Goal: Task Accomplishment & Management: Use online tool/utility

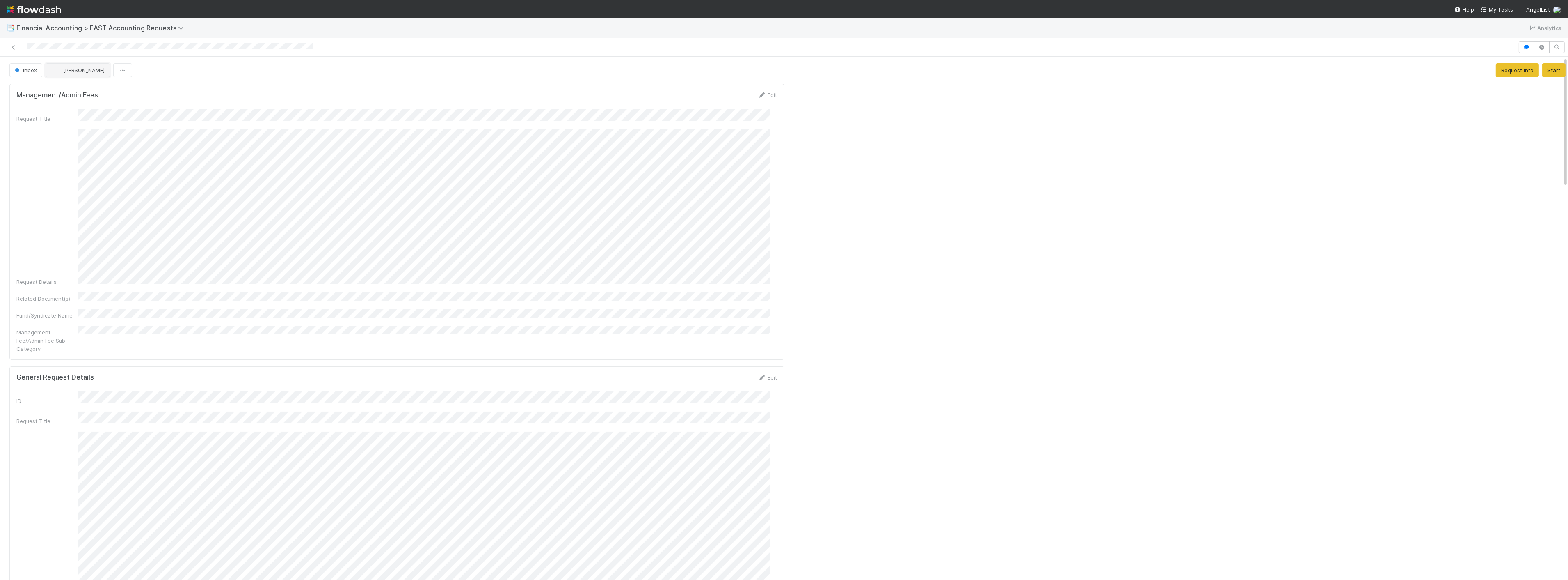
click at [64, 70] on span "[PERSON_NAME]" at bounding box center [83, 70] width 42 height 6
click at [235, 174] on div at bounding box center [784, 290] width 1568 height 580
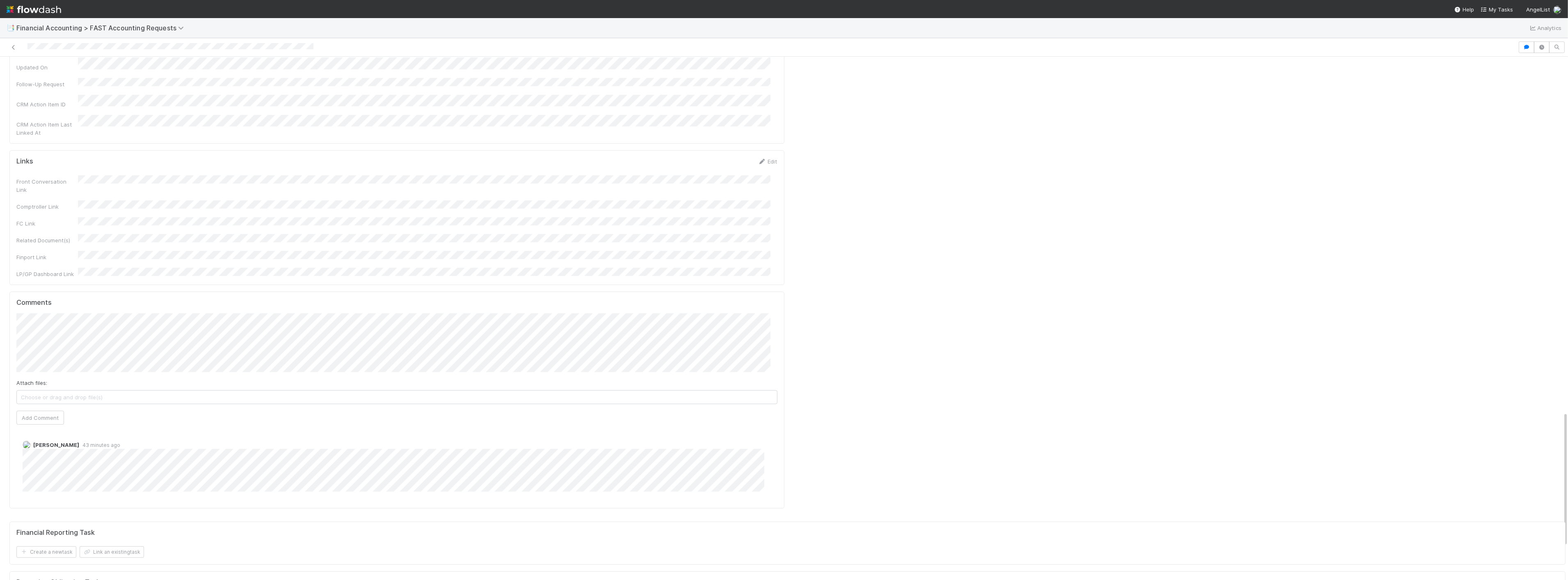
scroll to position [1364, 0]
click at [836, 533] on div "Financial Reporting Task" at bounding box center [788, 537] width 1543 height 8
click at [829, 269] on div at bounding box center [1178, 213] width 782 height 1806
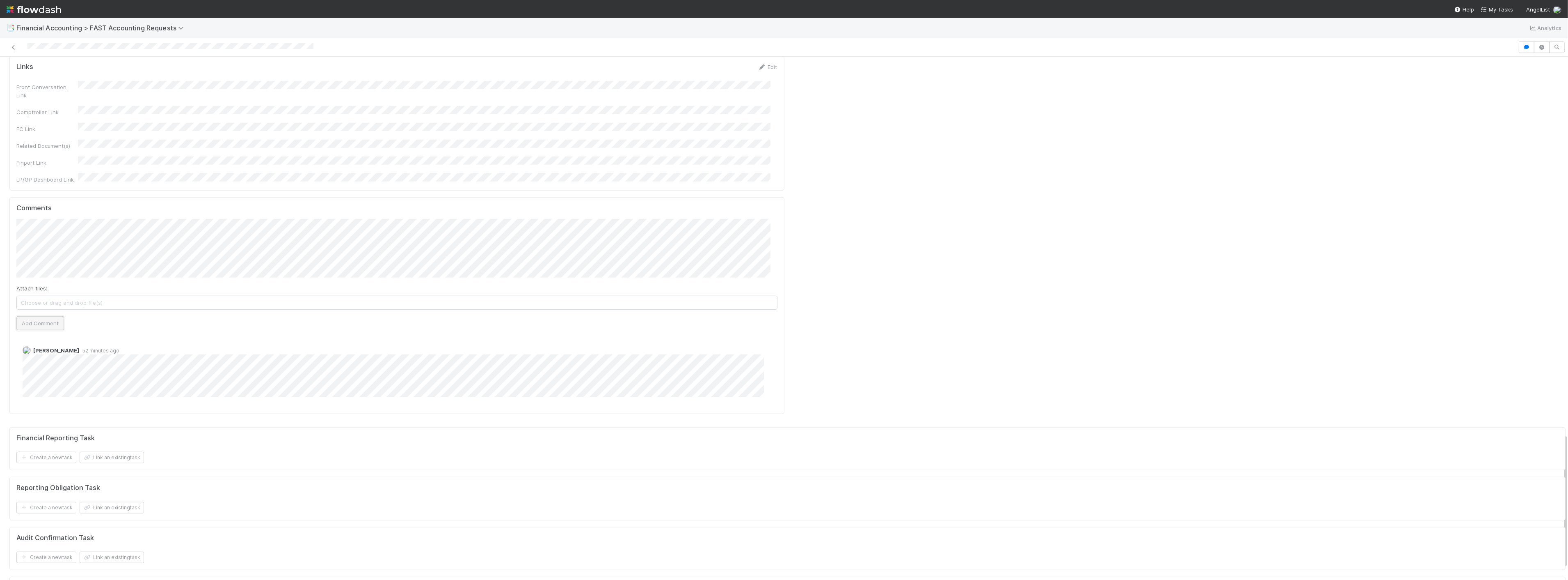
click at [37, 316] on button "Add Comment" at bounding box center [40, 323] width 47 height 14
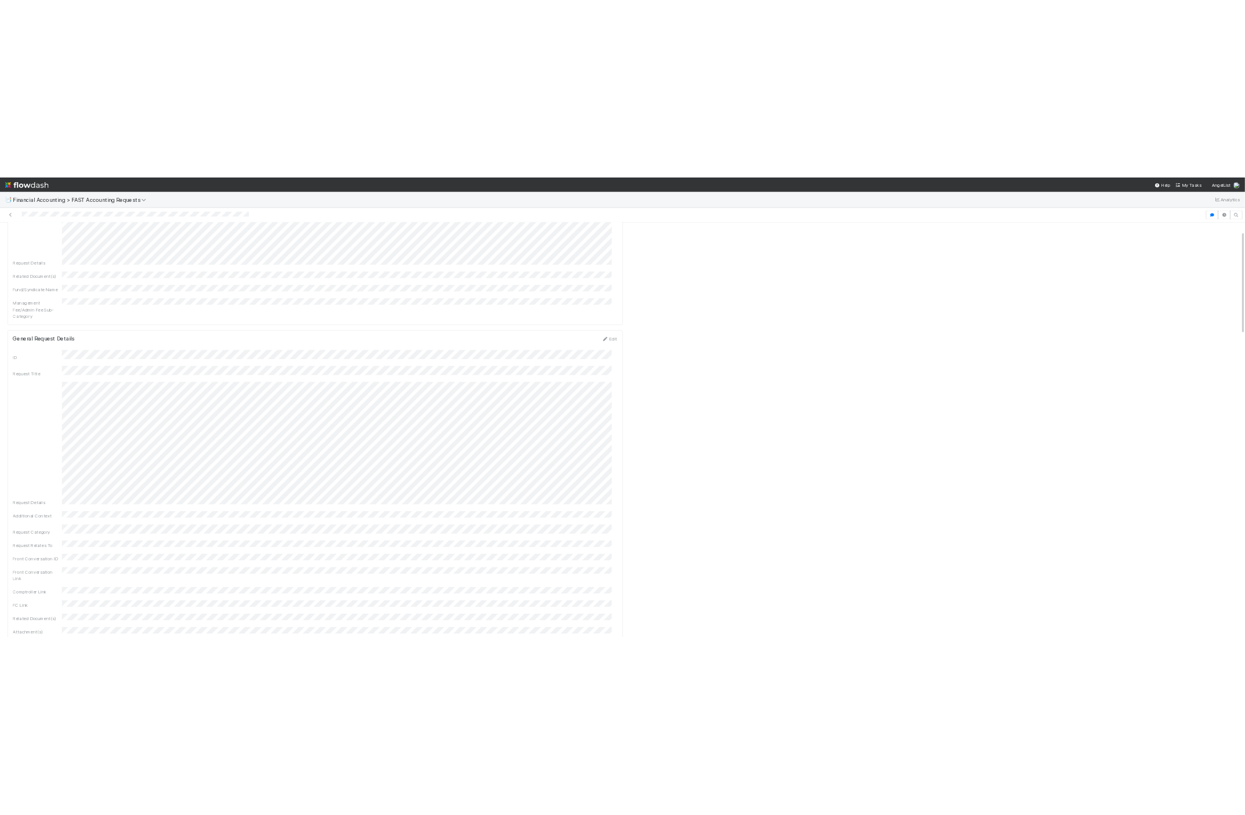
scroll to position [64, 0]
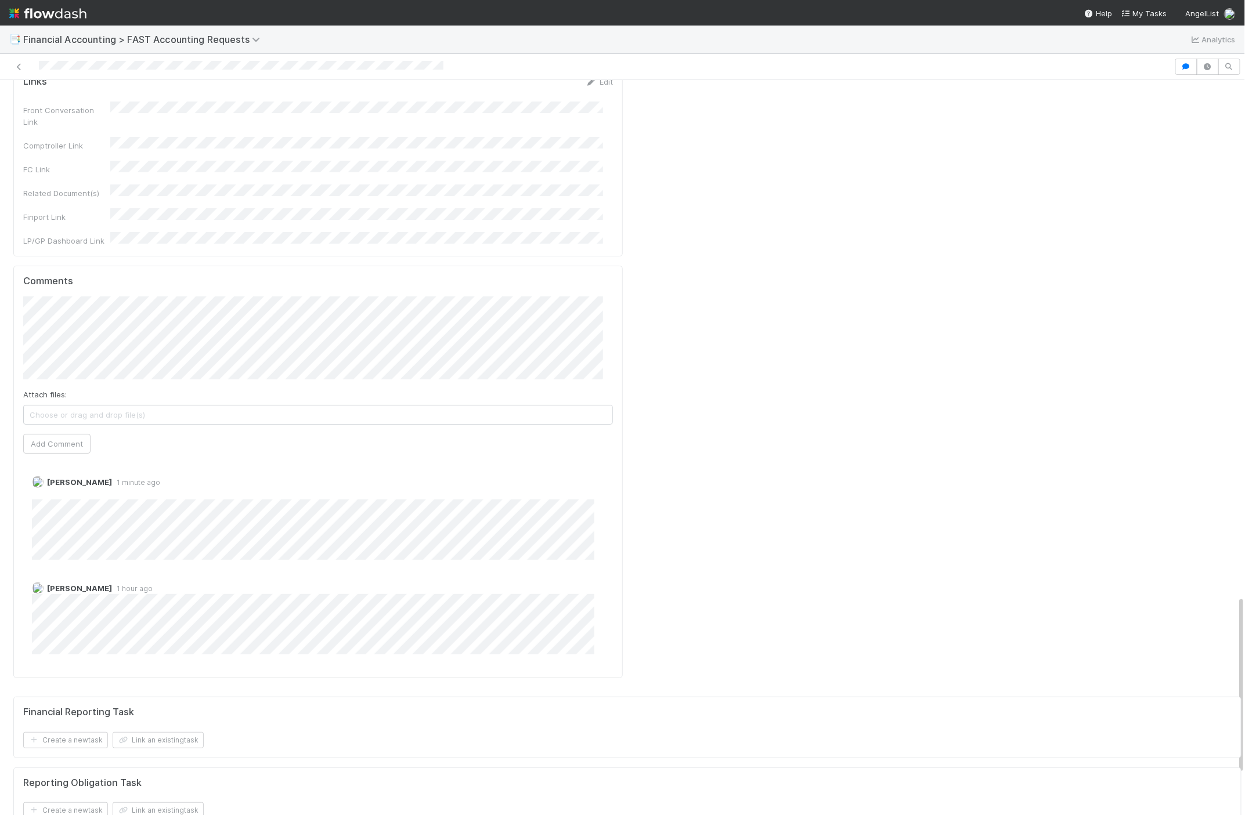
scroll to position [1999, 0]
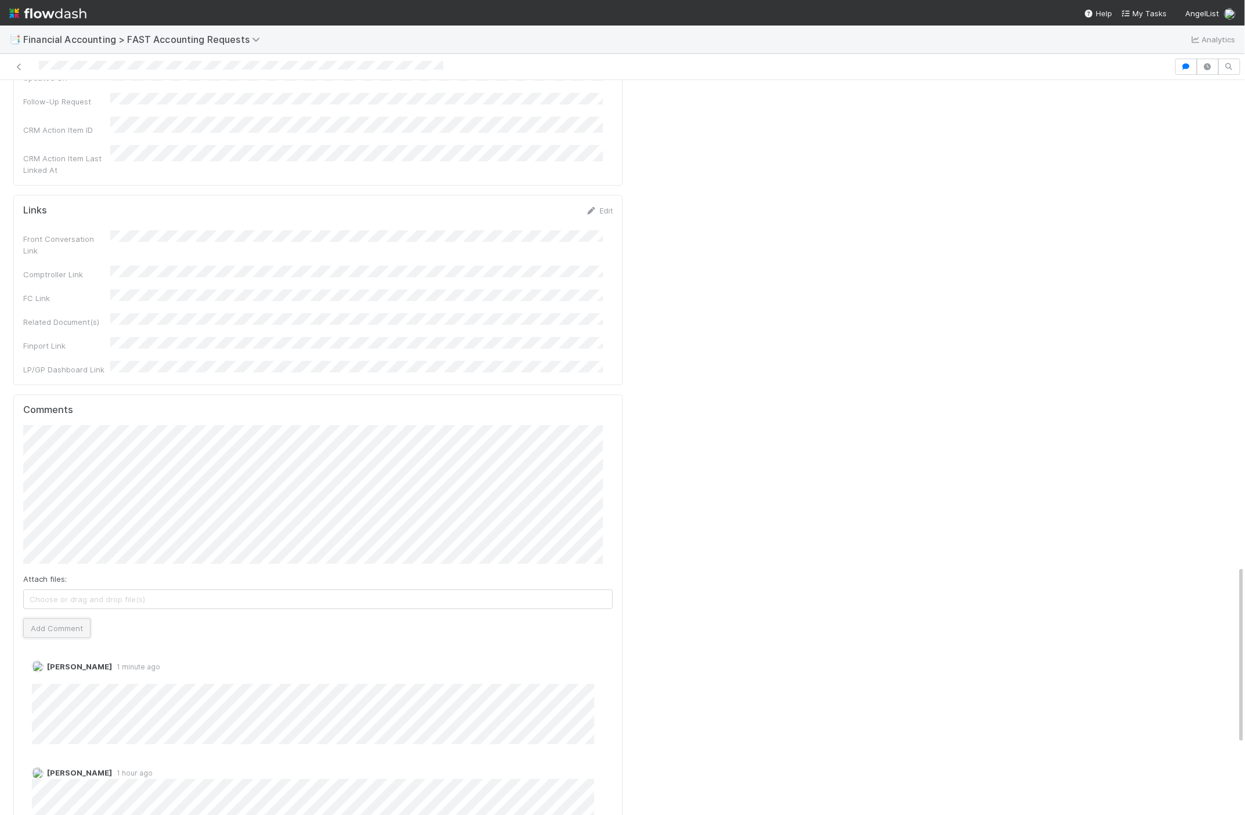
click at [83, 619] on button "Add Comment" at bounding box center [56, 629] width 67 height 20
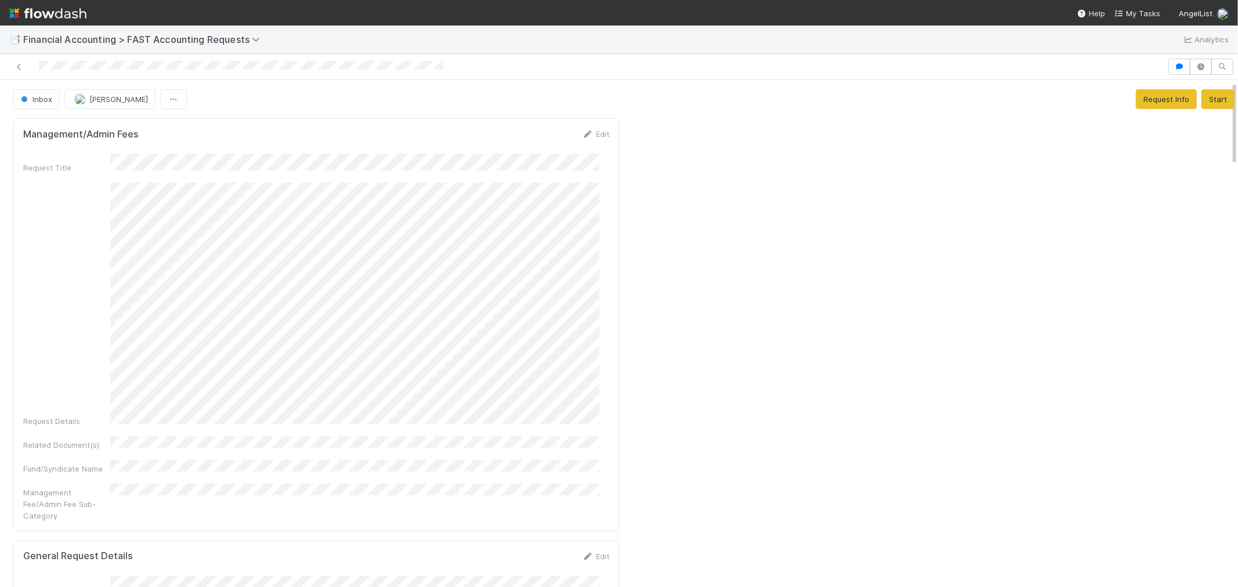
scroll to position [64, 0]
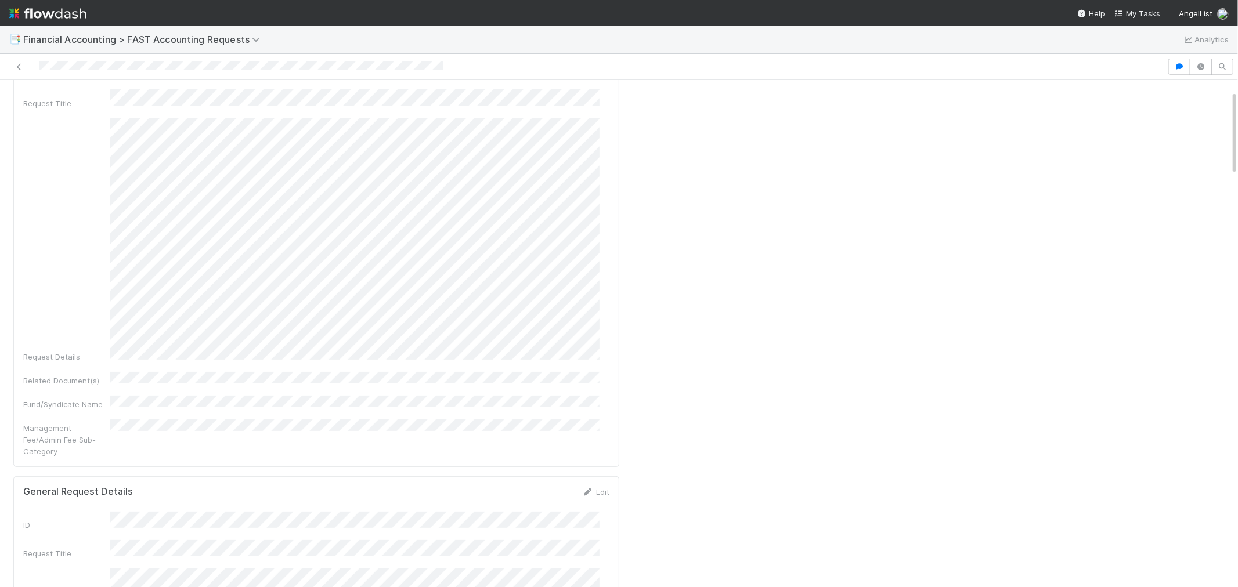
click at [306, 401] on div "Request Title Request Details Related Document(s) Fund/Syndicate Name Managemen…" at bounding box center [316, 272] width 586 height 367
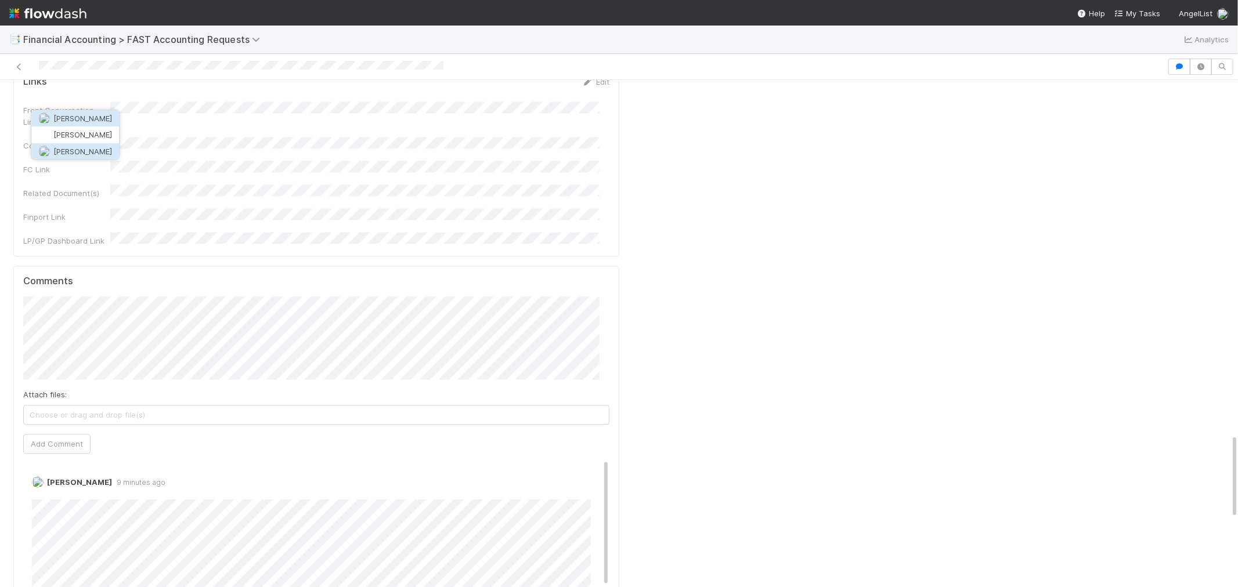
click at [75, 154] on span "[PERSON_NAME]" at bounding box center [82, 151] width 59 height 9
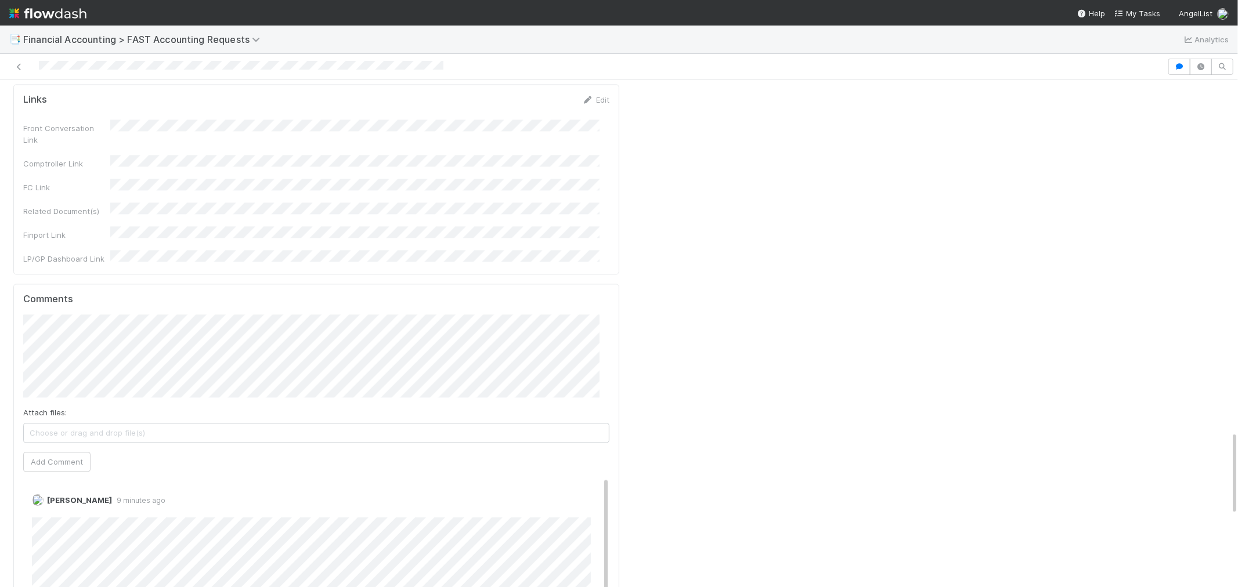
click at [147, 294] on div "Comments Attach files: Choose or drag and drop file(s) Add Comment Zach Byers 9…" at bounding box center [316, 501] width 586 height 415
click at [67, 454] on button "Add Comment" at bounding box center [56, 464] width 67 height 20
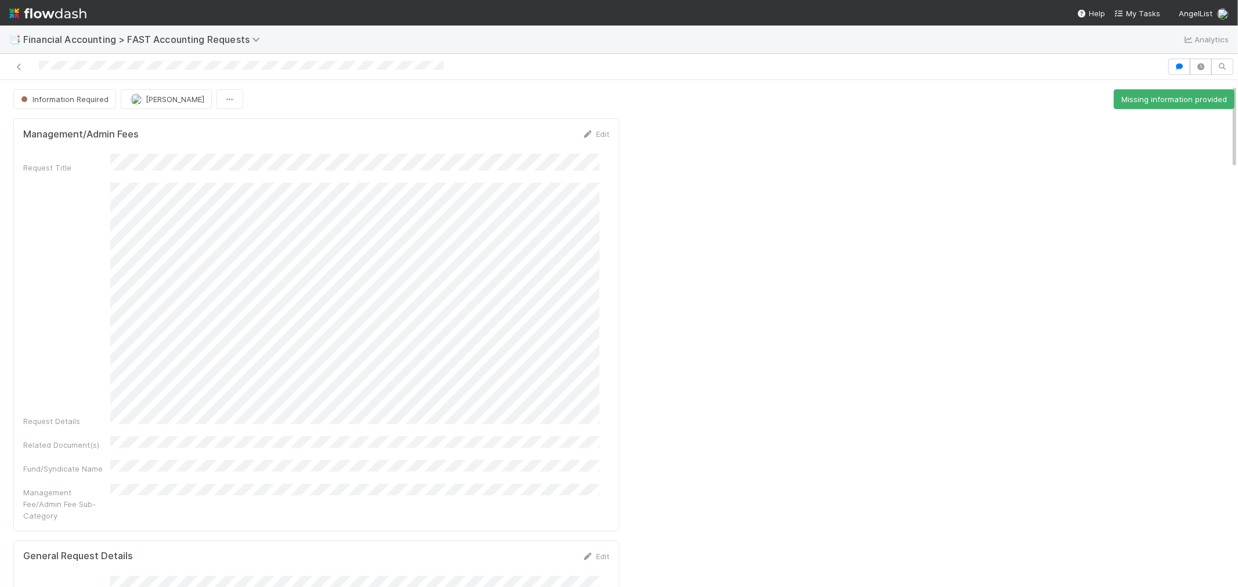
scroll to position [129, 0]
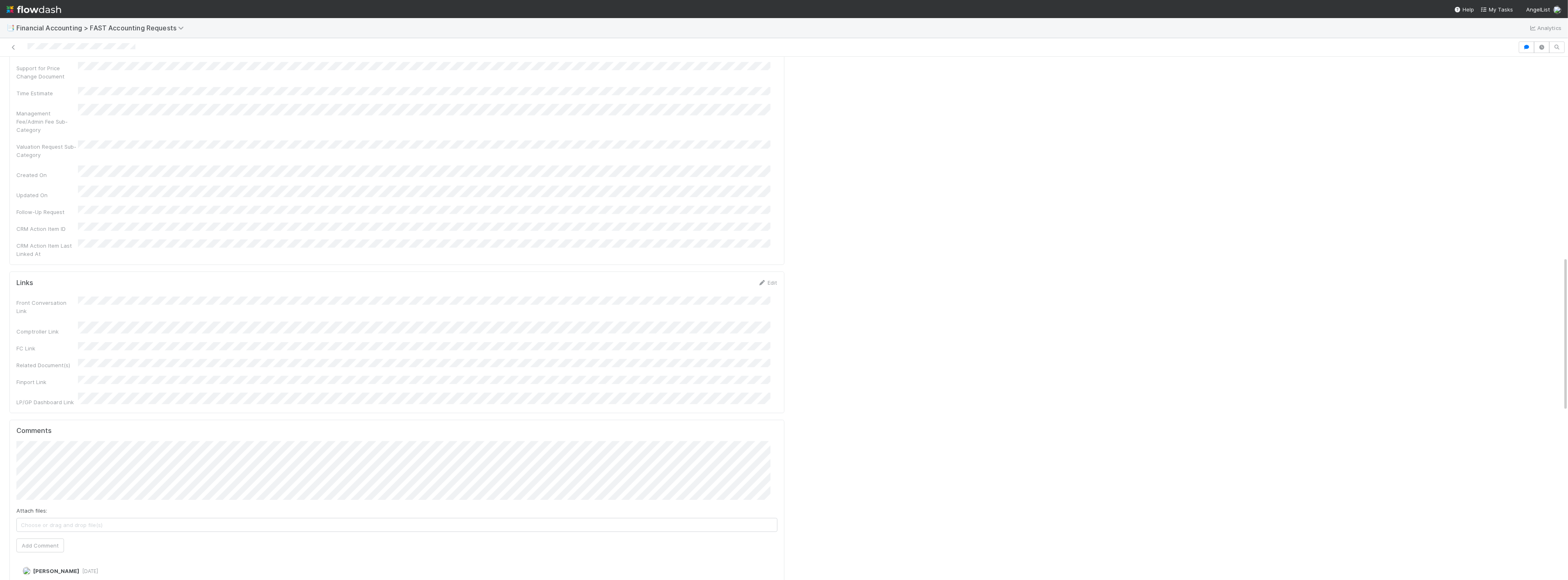
scroll to position [1049, 0]
click at [45, 363] on button "Add Comment" at bounding box center [40, 370] width 47 height 14
click at [44, 75] on button "Information Required" at bounding box center [45, 70] width 73 height 14
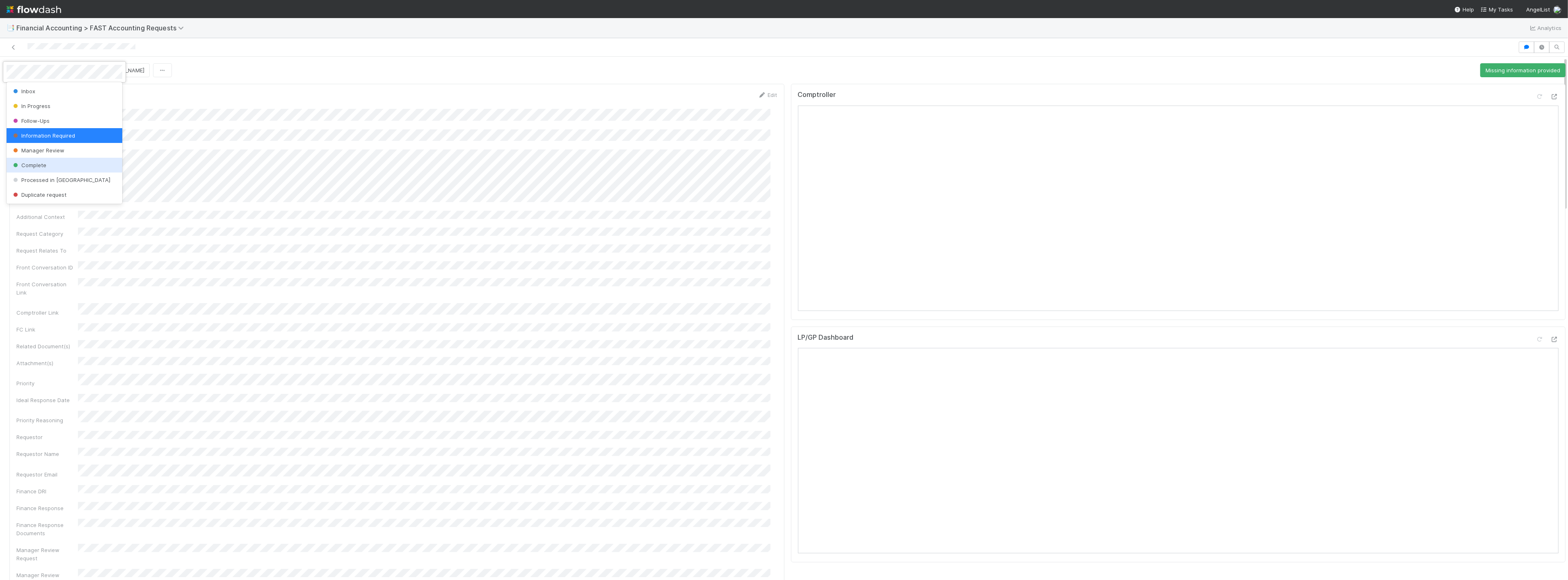
click at [51, 163] on div "Complete" at bounding box center [64, 165] width 116 height 15
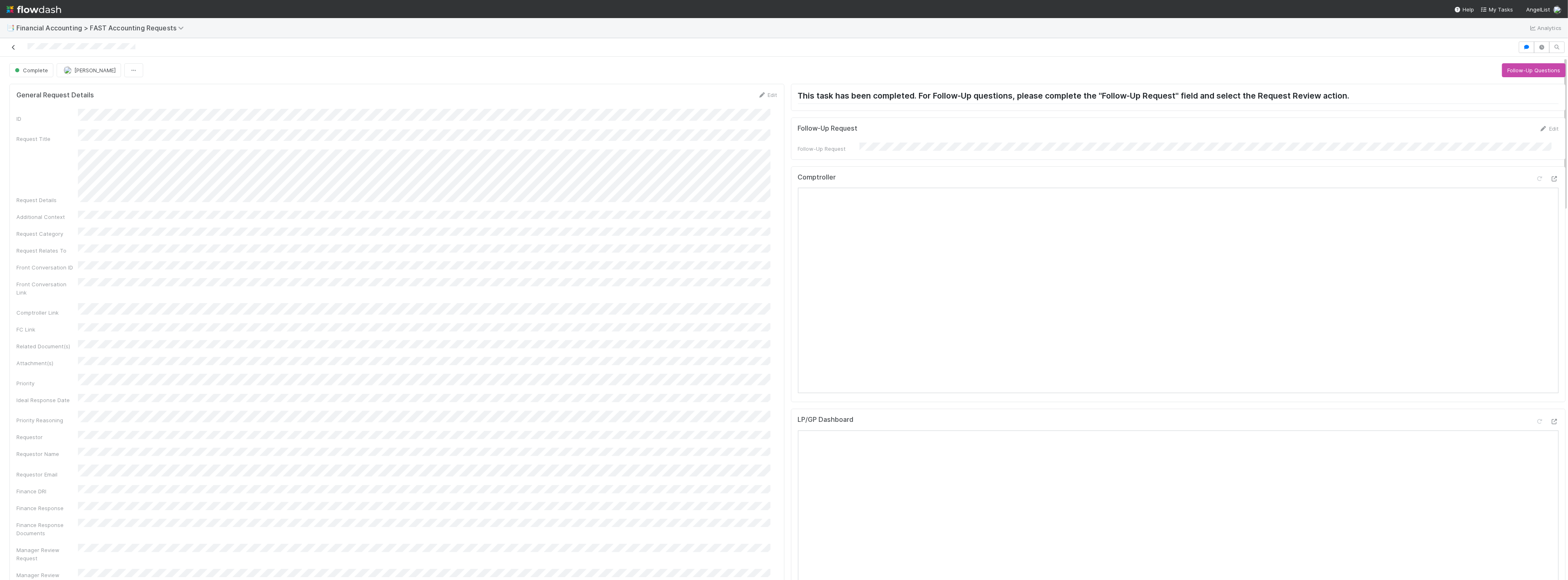
click at [15, 47] on icon at bounding box center [13, 47] width 8 height 6
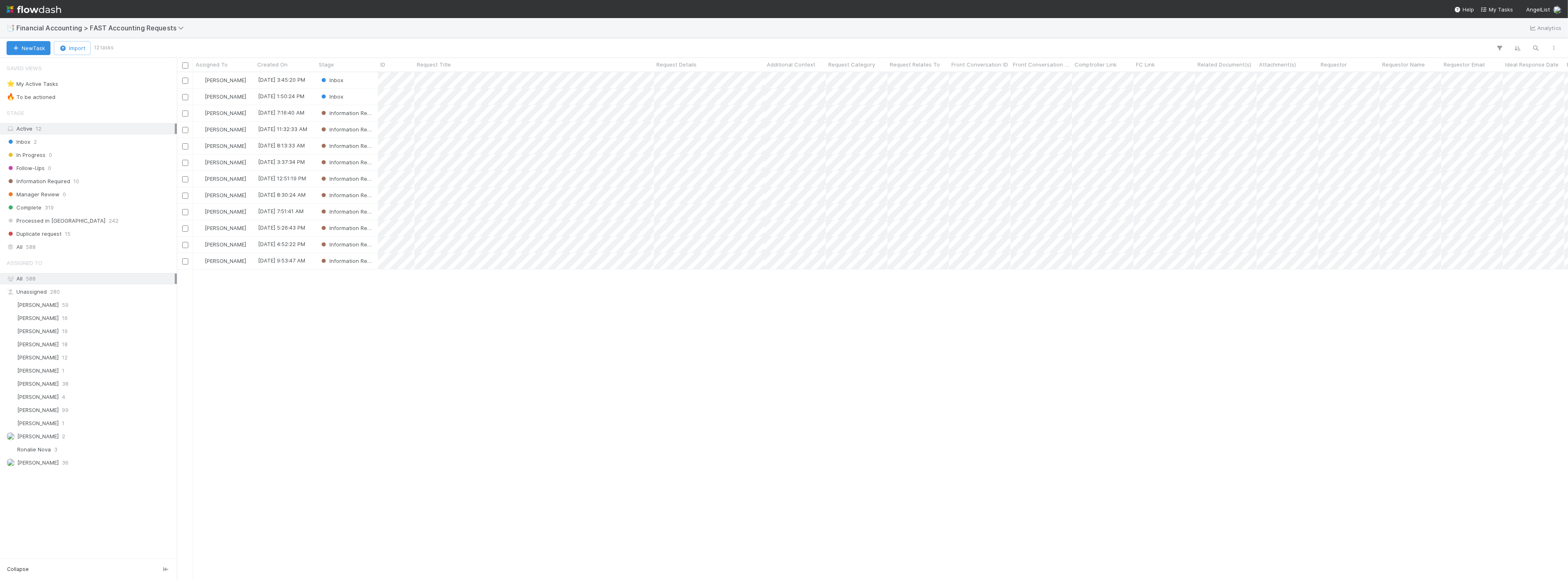
scroll to position [500, 1384]
click at [367, 93] on div "Inbox" at bounding box center [346, 96] width 62 height 16
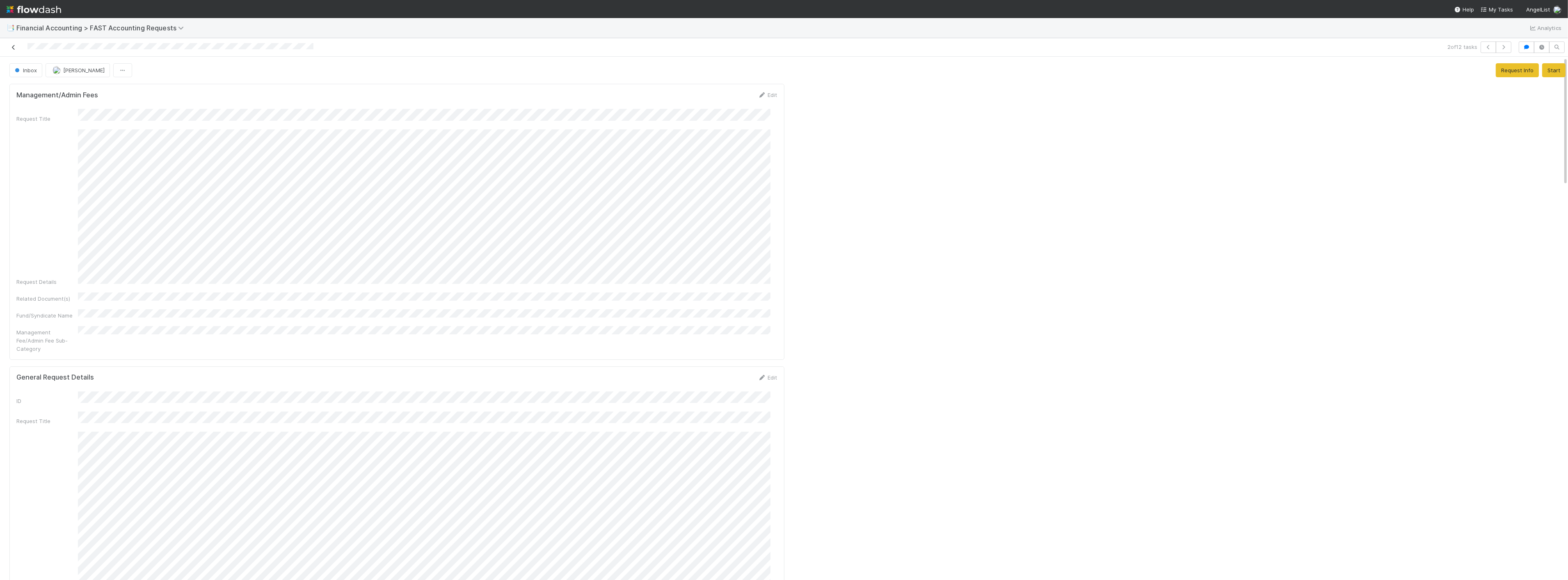
click at [10, 45] on icon at bounding box center [13, 47] width 8 height 6
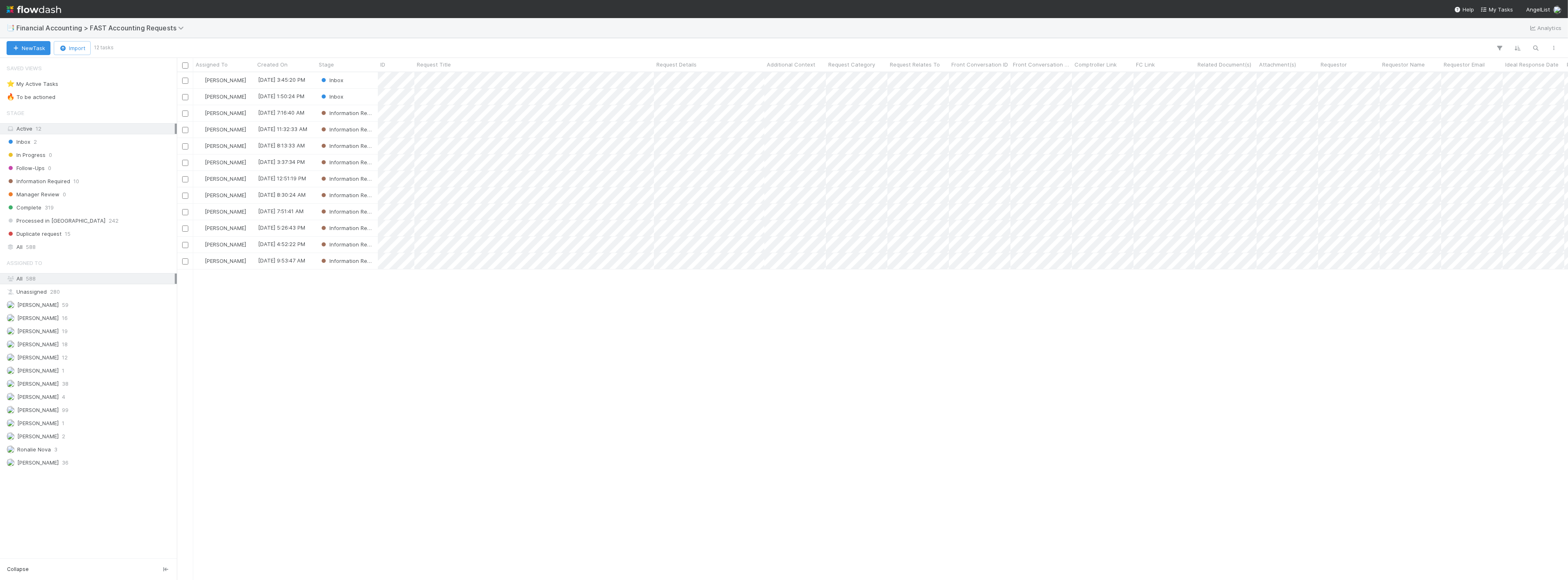
scroll to position [500, 1384]
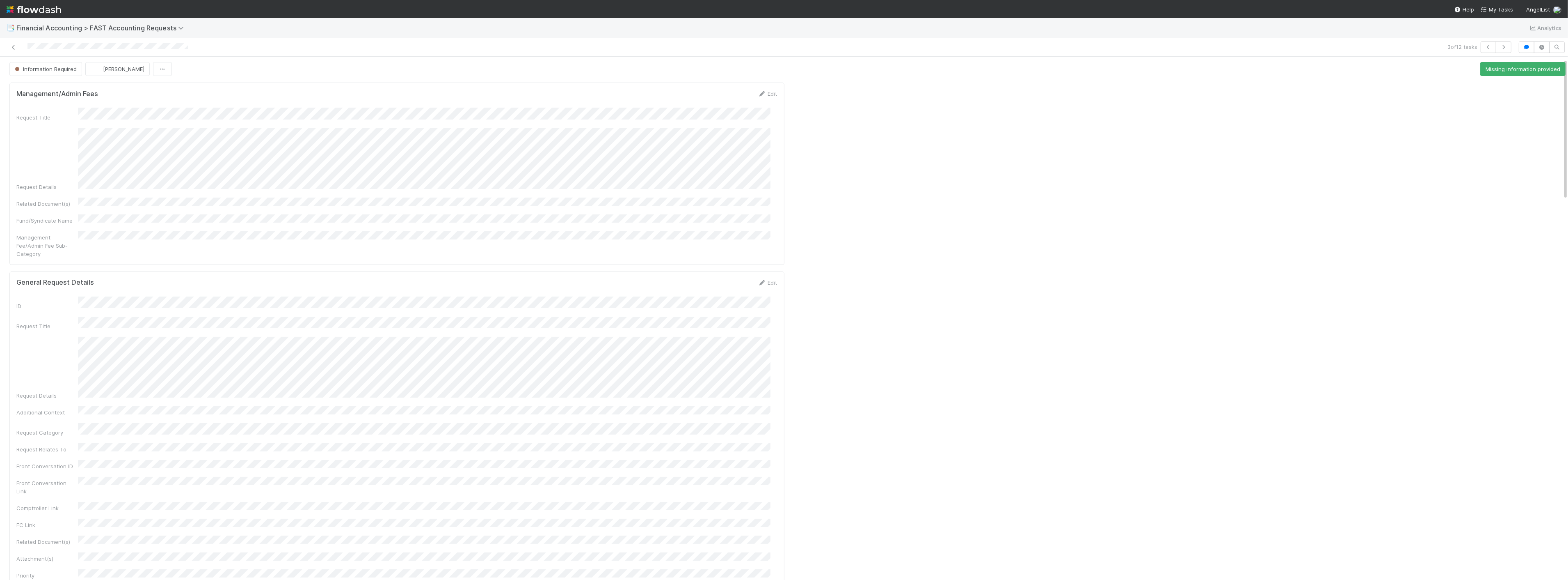
scroll to position [45, 0]
click at [9, 46] on icon at bounding box center [13, 47] width 8 height 6
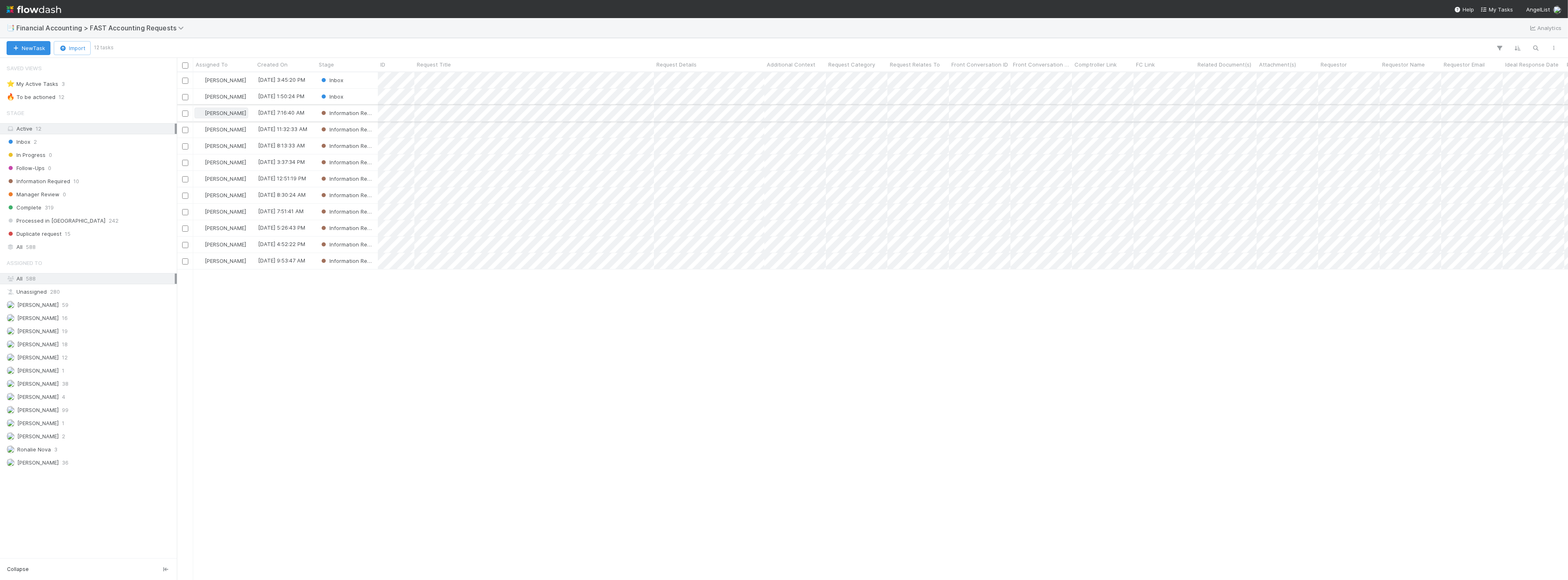
scroll to position [500, 1384]
click at [330, 95] on span "Inbox" at bounding box center [332, 96] width 24 height 6
click at [370, 161] on div "Information Required" at bounding box center [375, 158] width 116 height 15
click at [650, 323] on div "[PERSON_NAME] [DATE] 3:45:20 PM Inbox 0 0 0 [DATE] 4:06:45 PM [PERSON_NAME] [DA…" at bounding box center [872, 325] width 1391 height 507
